Goal: Task Accomplishment & Management: Complete application form

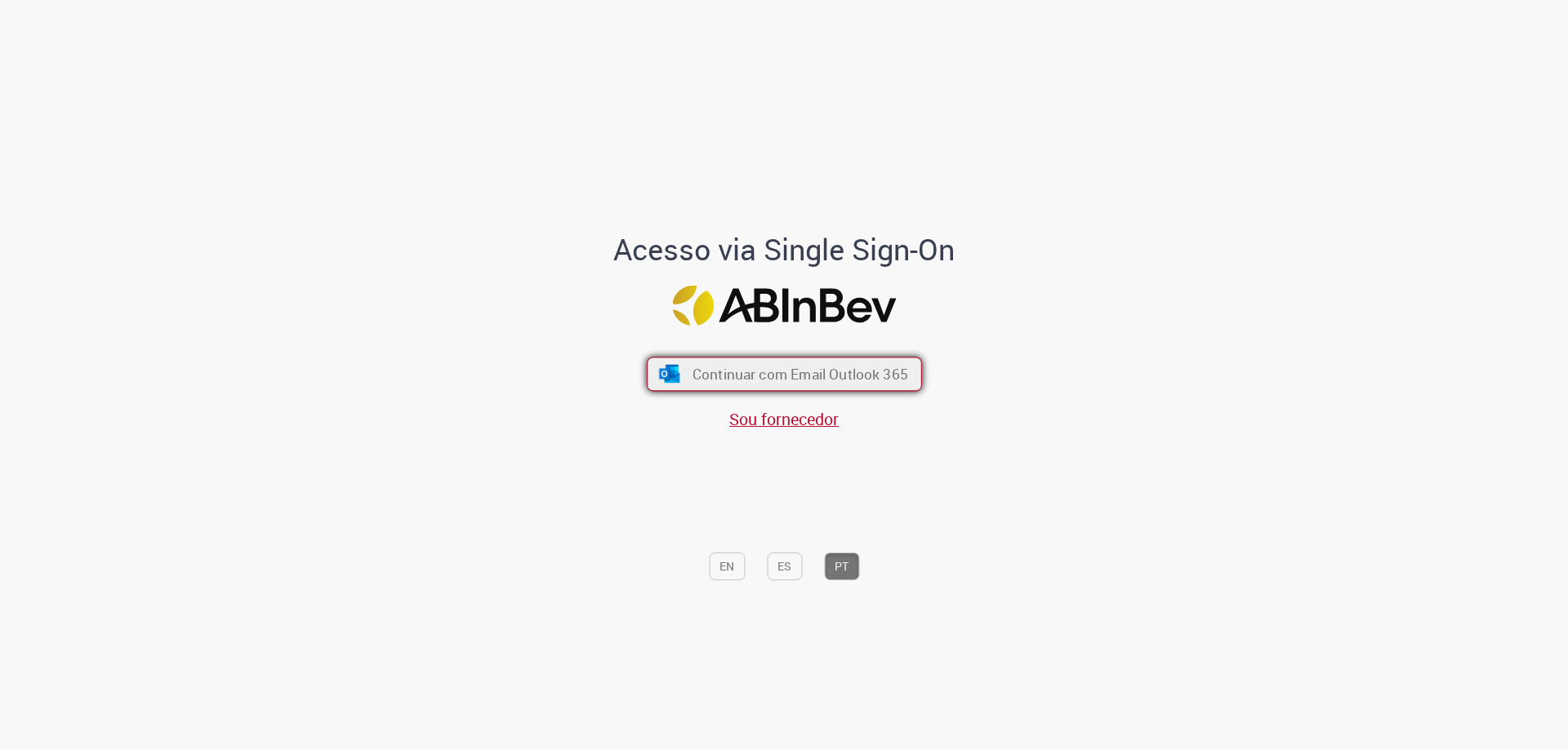
click at [805, 386] on button "Continuar com Email Outlook 365" at bounding box center [784, 374] width 275 height 34
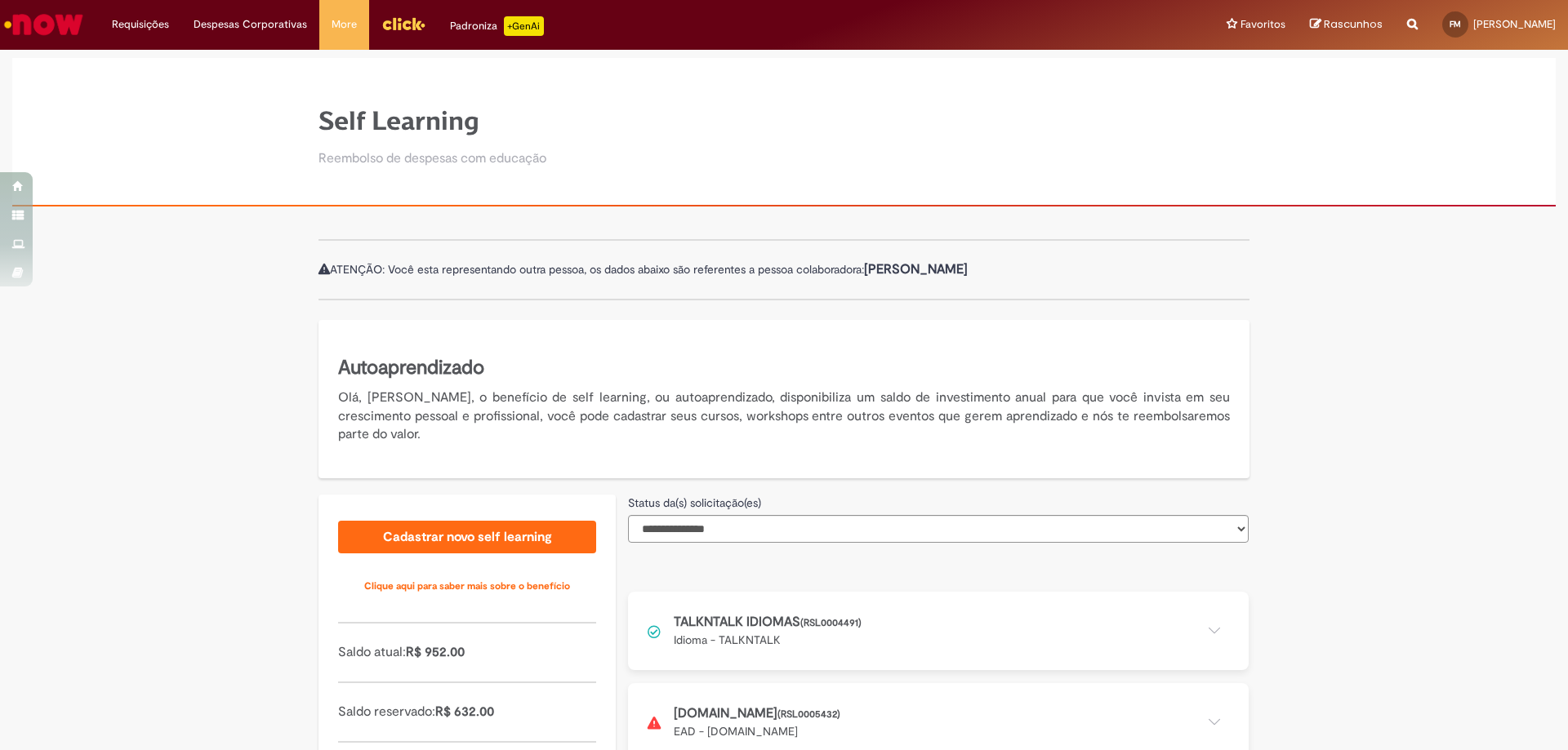
scroll to position [130, 0]
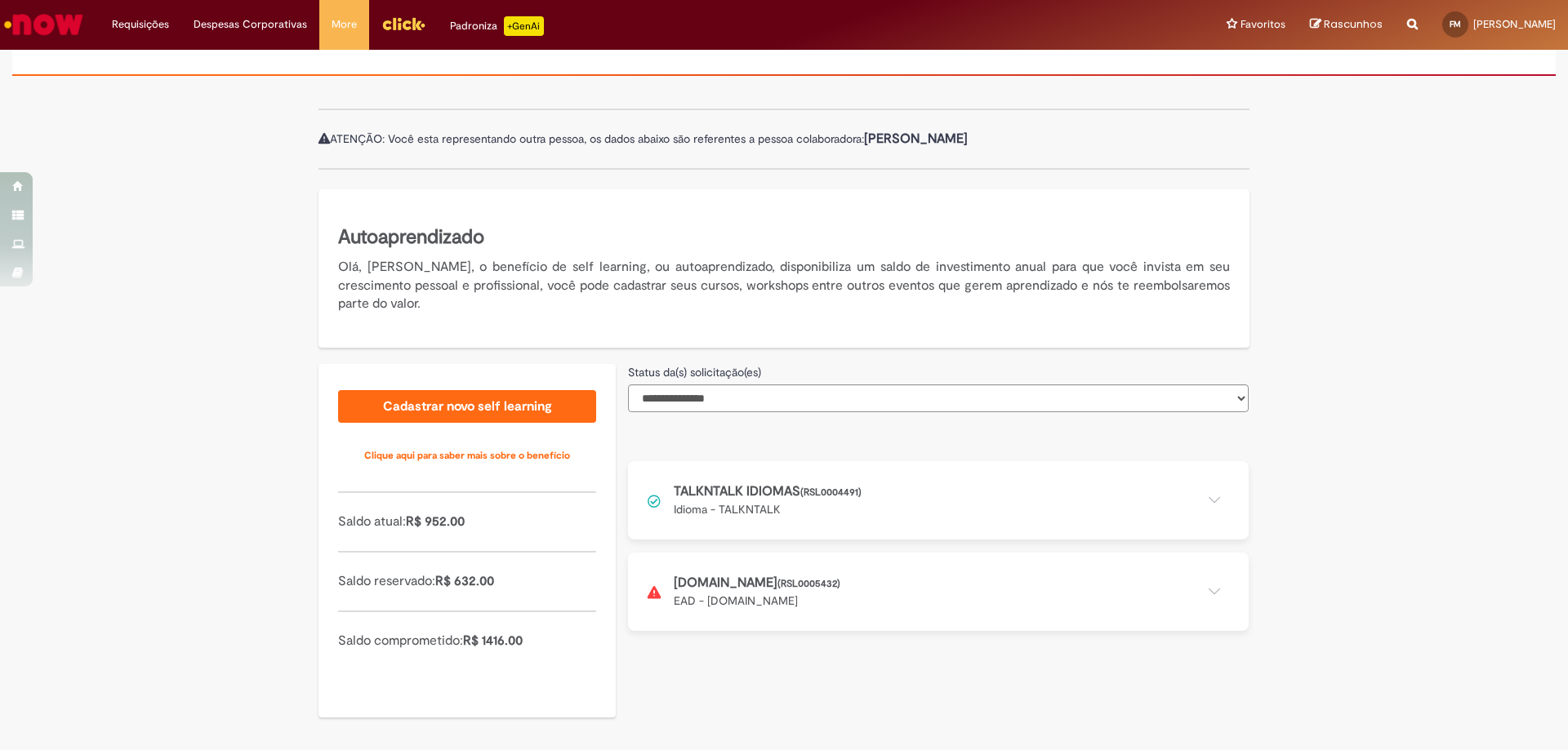
click at [838, 584] on button at bounding box center [938, 591] width 621 height 79
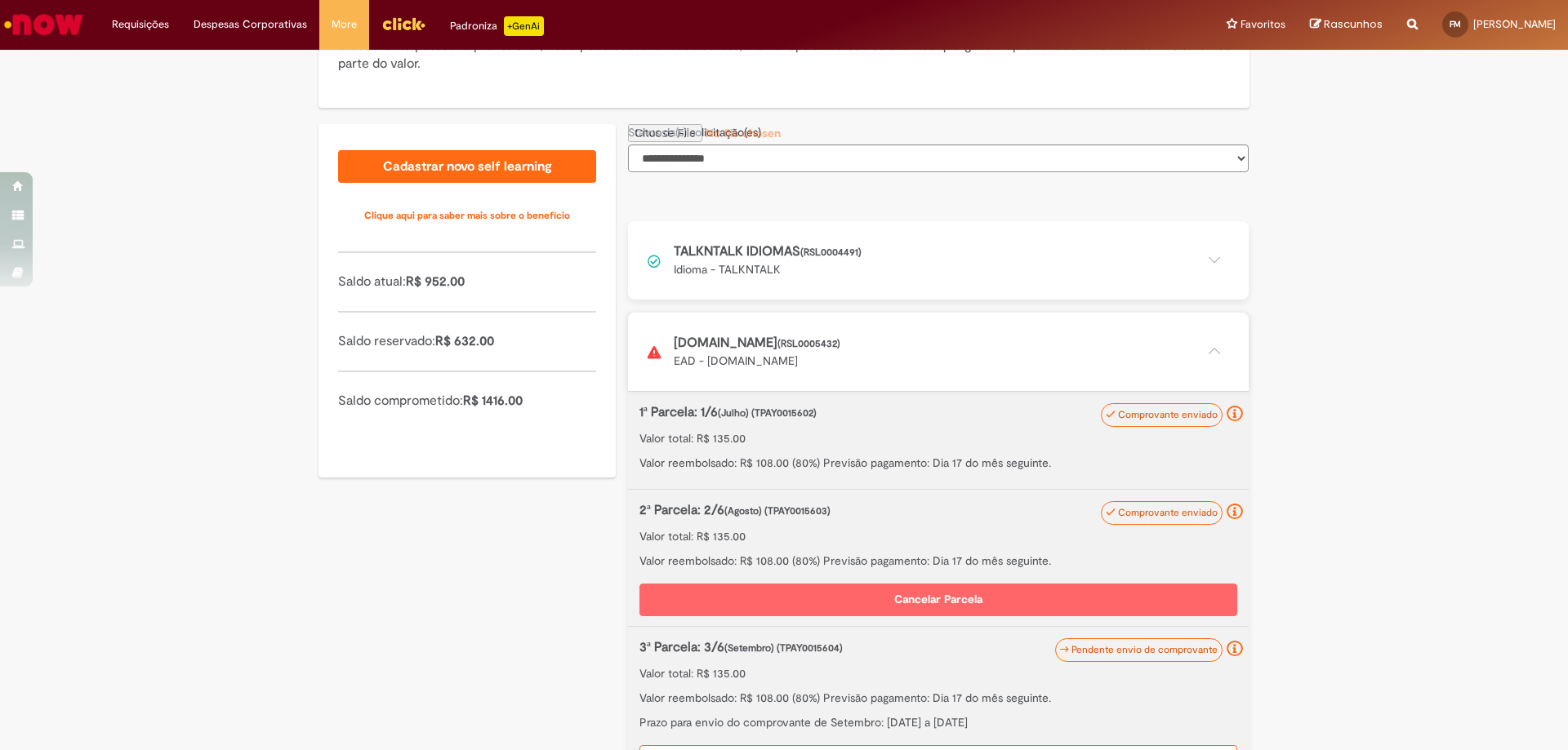
scroll to position [375, 0]
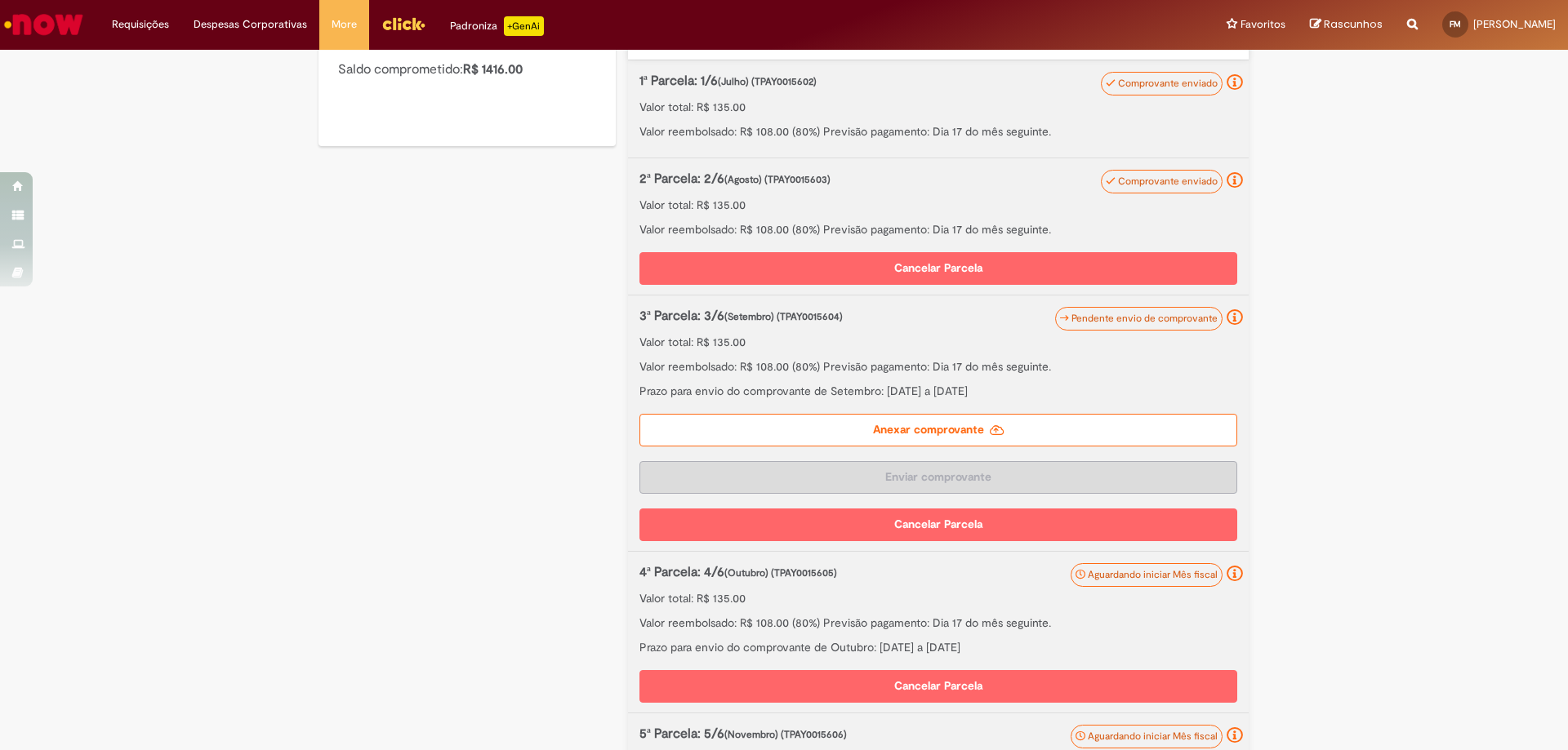
click at [960, 434] on label "Anexar comprovante" at bounding box center [938, 430] width 598 height 33
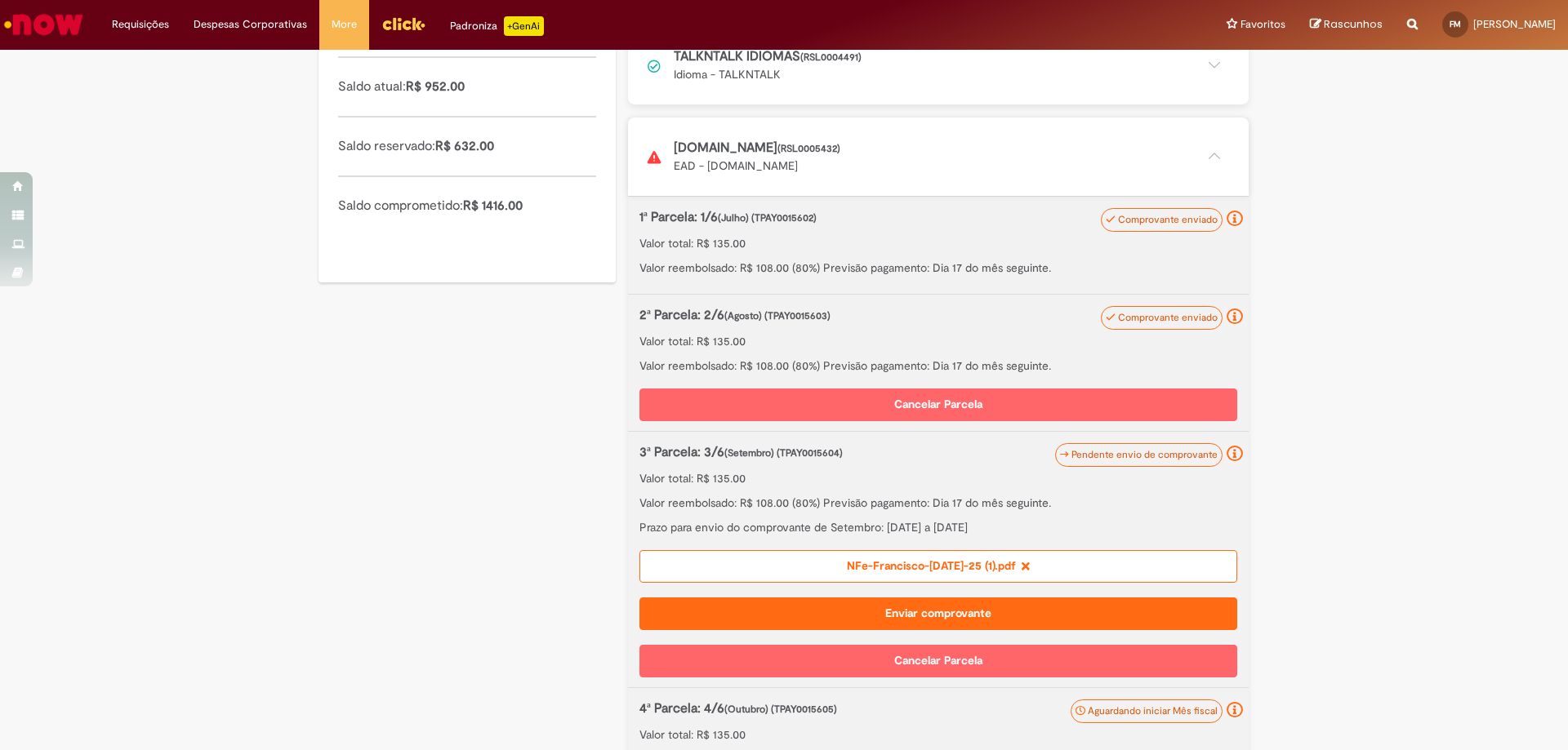
scroll to position [594, 0]
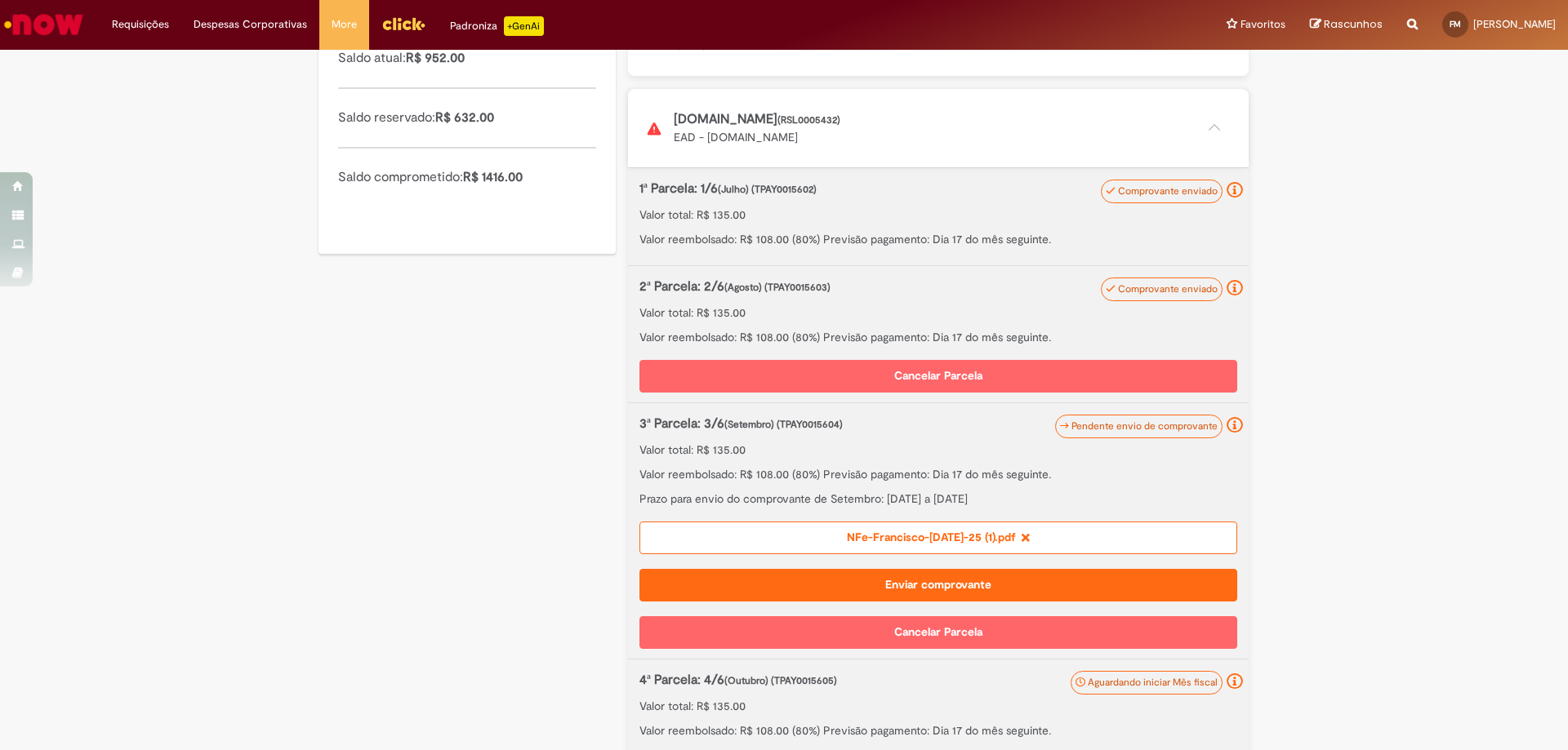
click at [981, 586] on button "Enviar comprovante" at bounding box center [938, 586] width 598 height 33
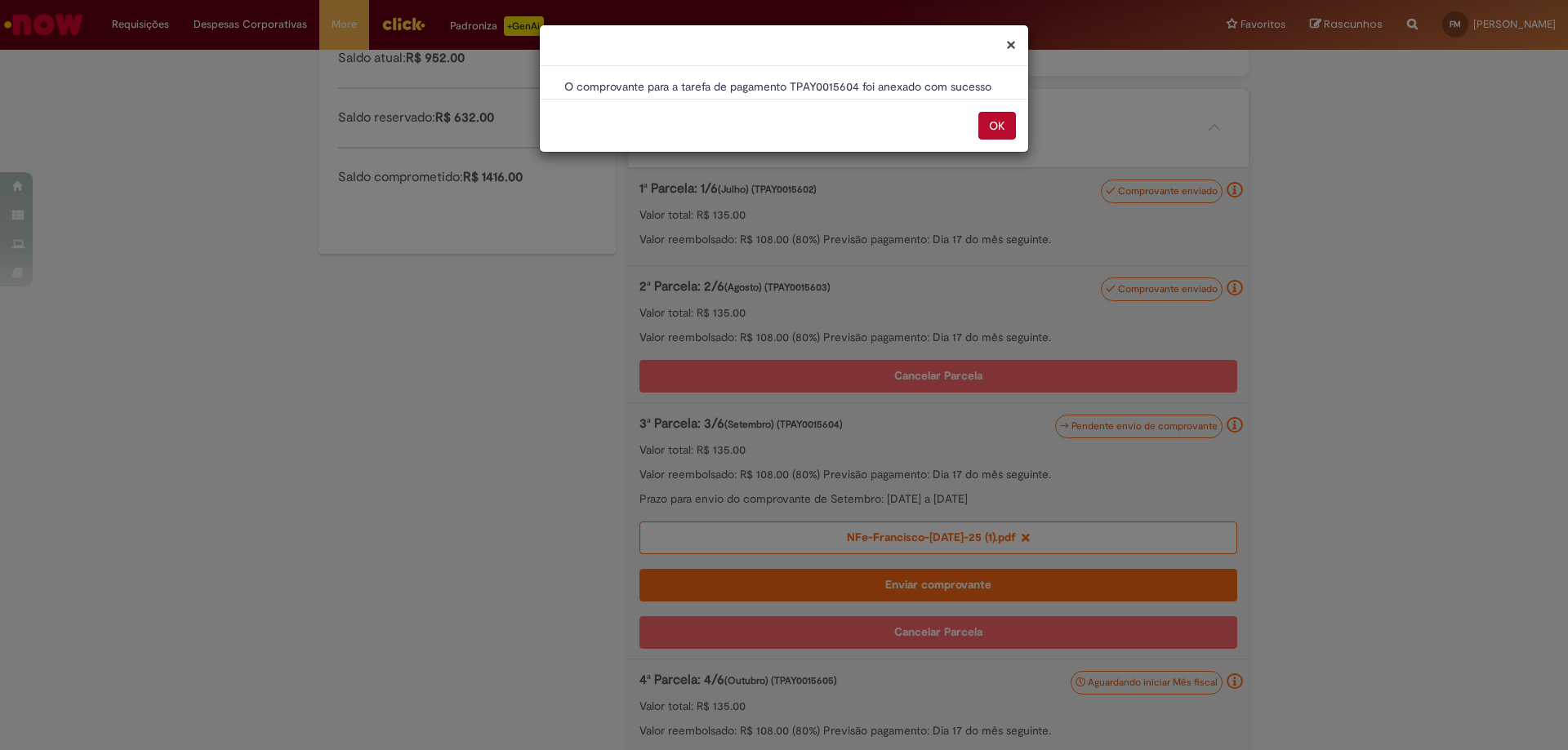
click at [1011, 137] on button "OK" at bounding box center [997, 125] width 38 height 28
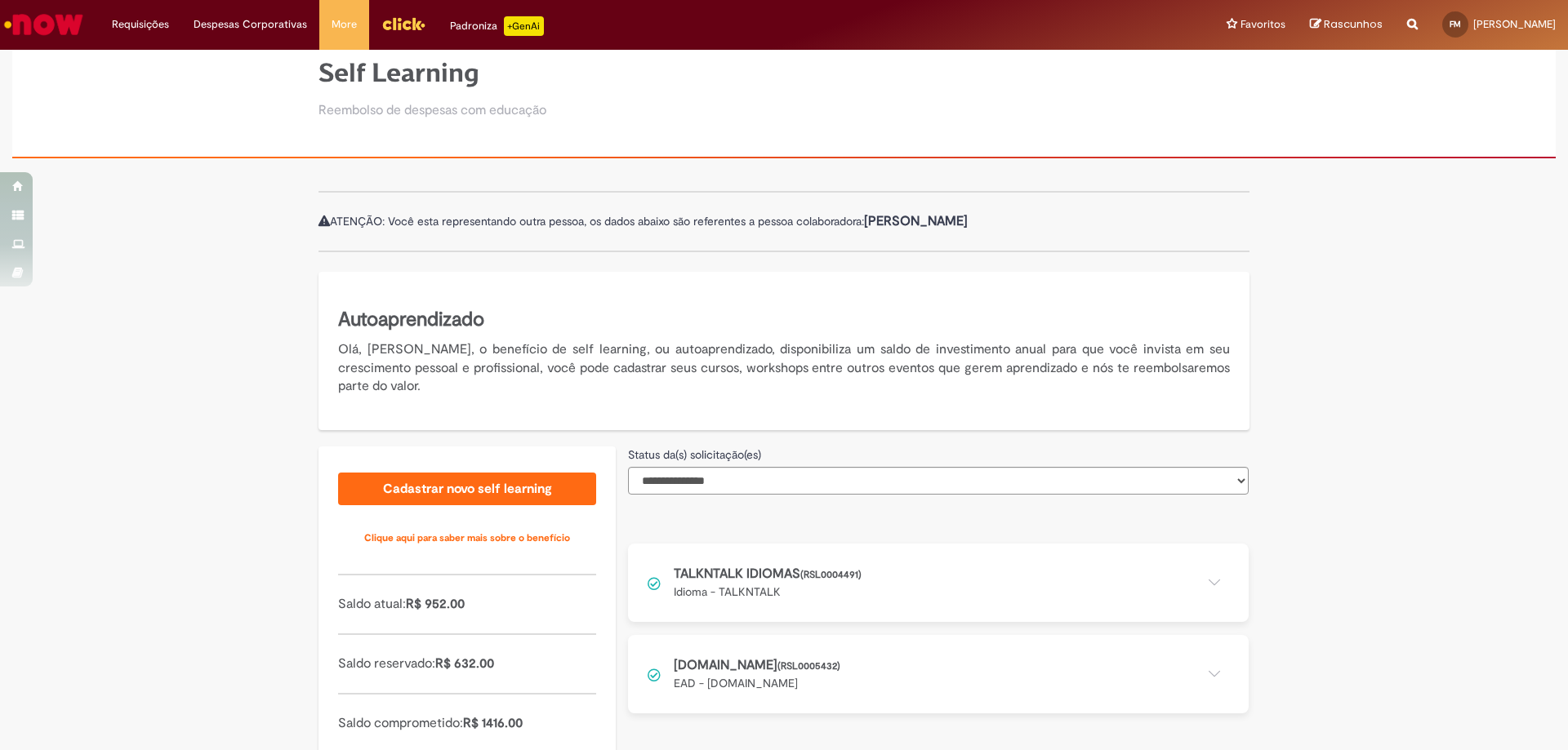
scroll to position [130, 0]
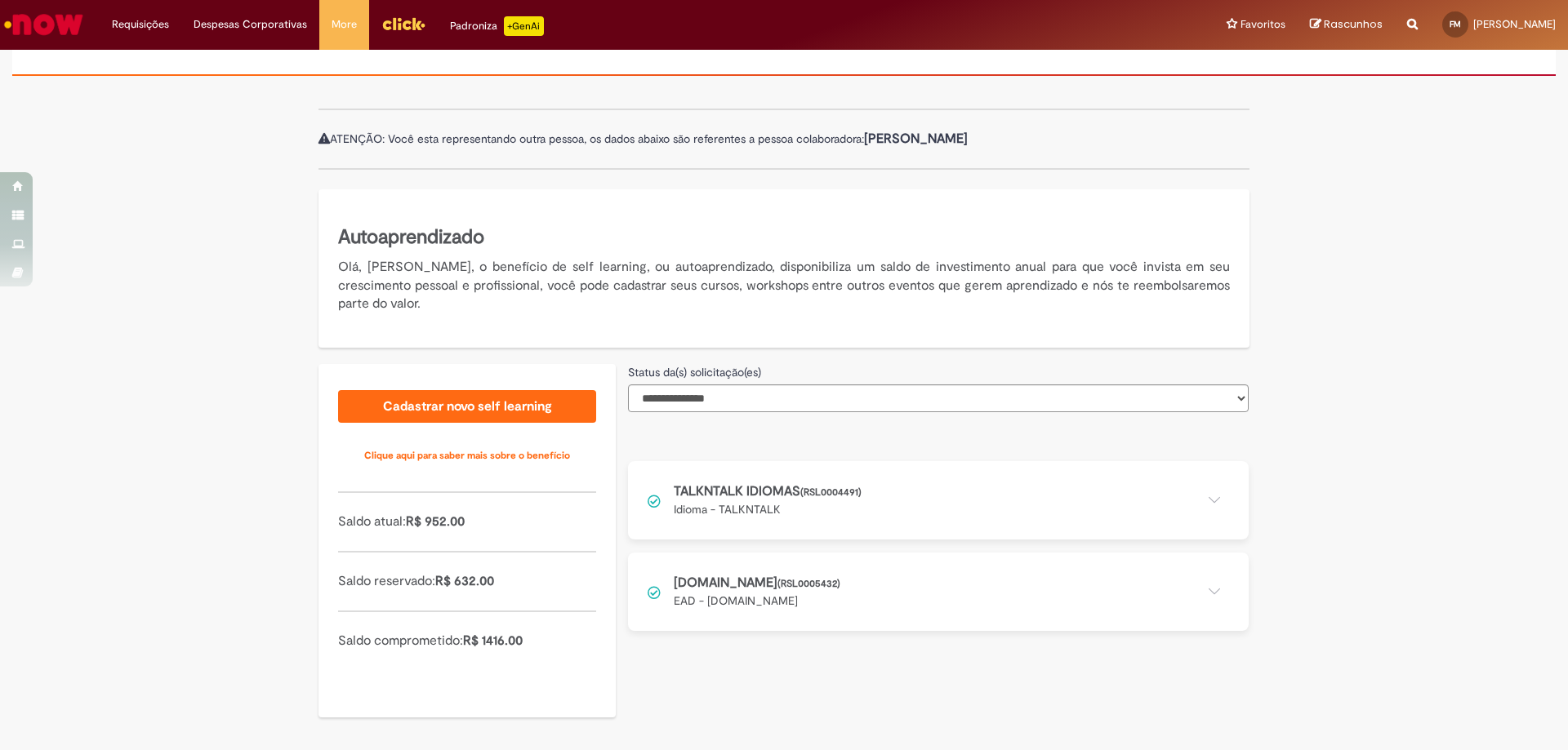
click at [712, 514] on button at bounding box center [938, 500] width 621 height 79
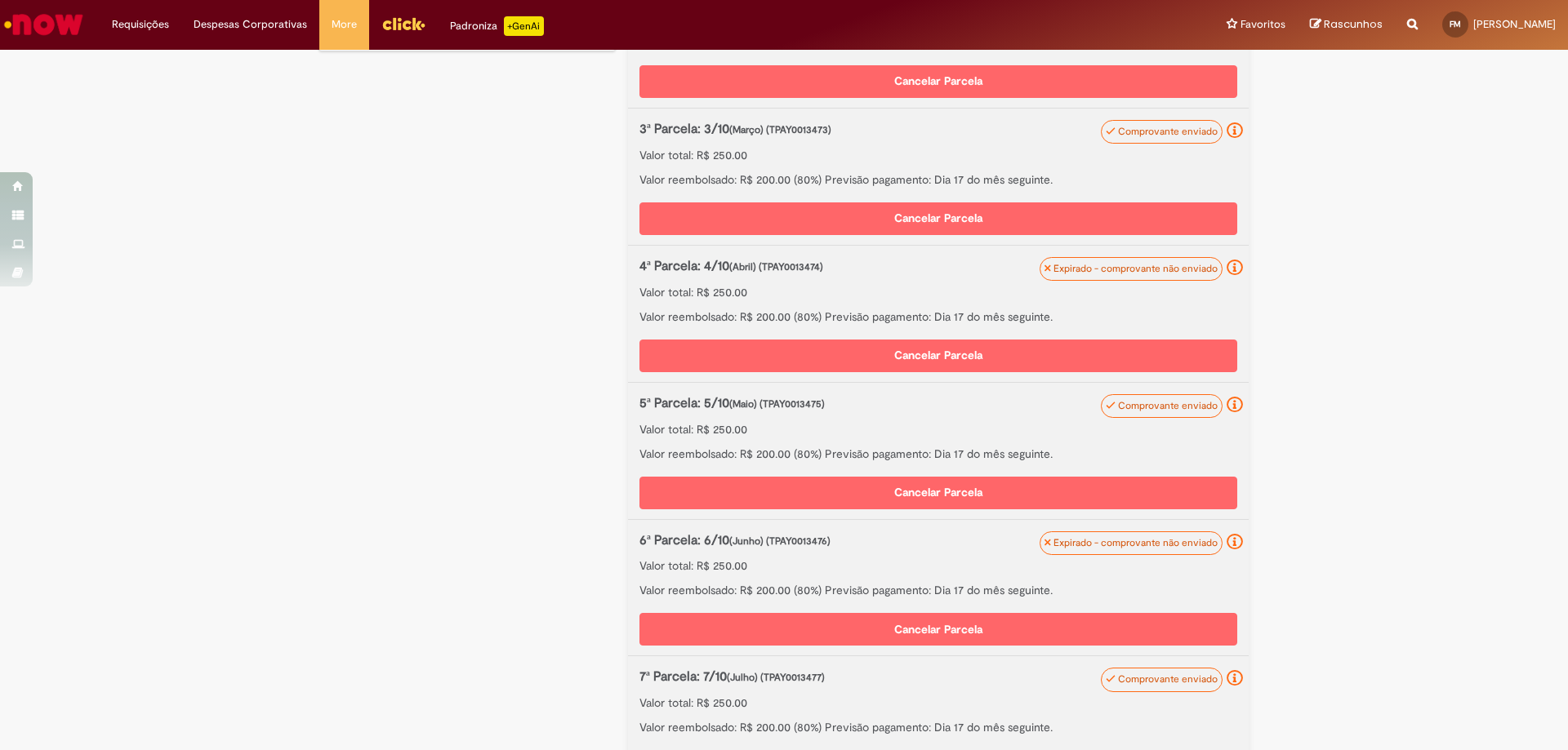
scroll to position [700, 0]
